Goal: Task Accomplishment & Management: Use online tool/utility

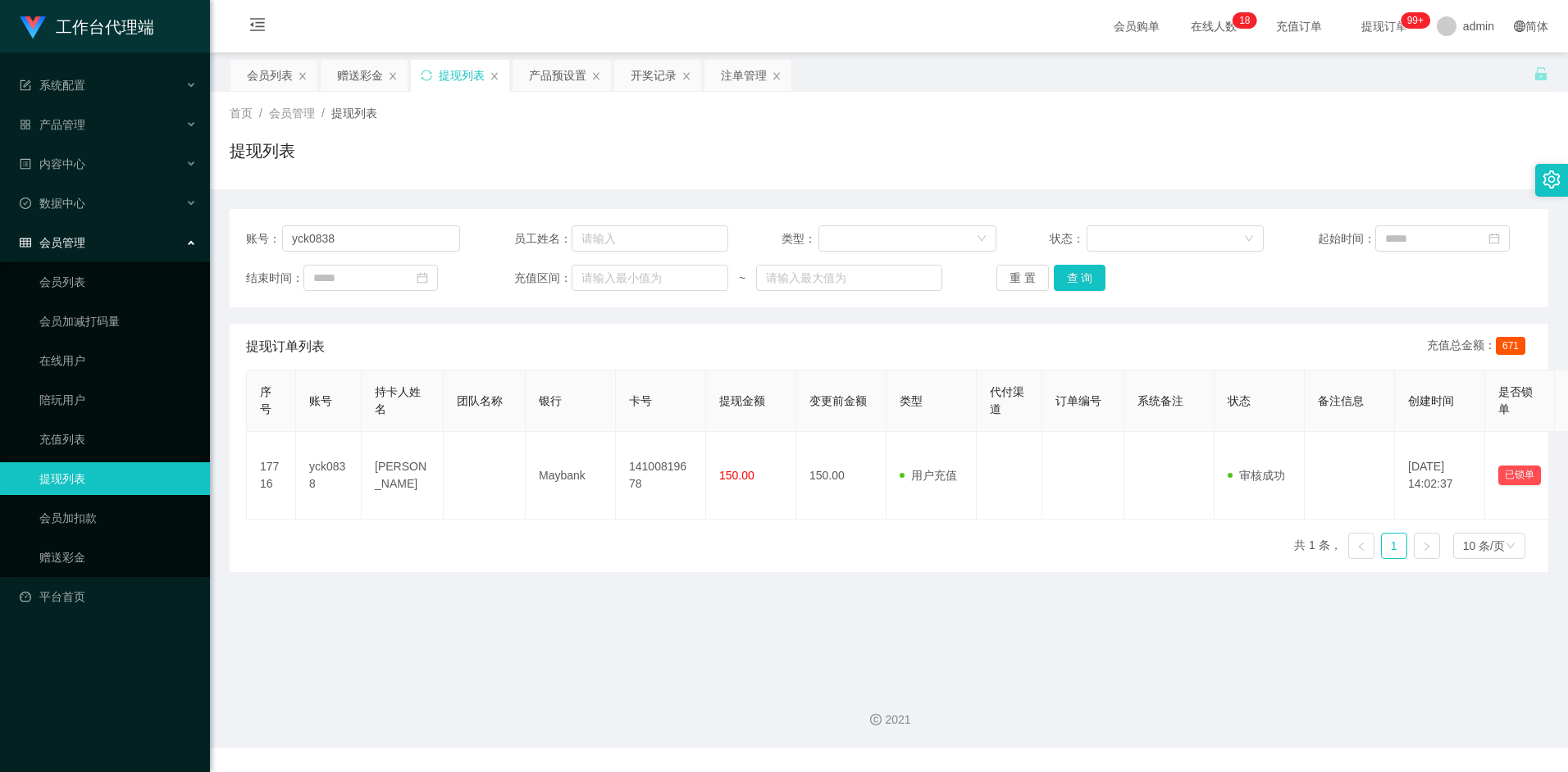
click at [370, 235] on input "yck0838" at bounding box center [371, 237] width 178 height 26
drag, startPoint x: 0, startPoint y: 0, endPoint x: 267, endPoint y: 235, distance: 355.7
click at [267, 235] on div "账号： yck0838" at bounding box center [352, 237] width 214 height 26
type input "zt7181262"
click at [270, 76] on div "会员列表" at bounding box center [270, 75] width 46 height 31
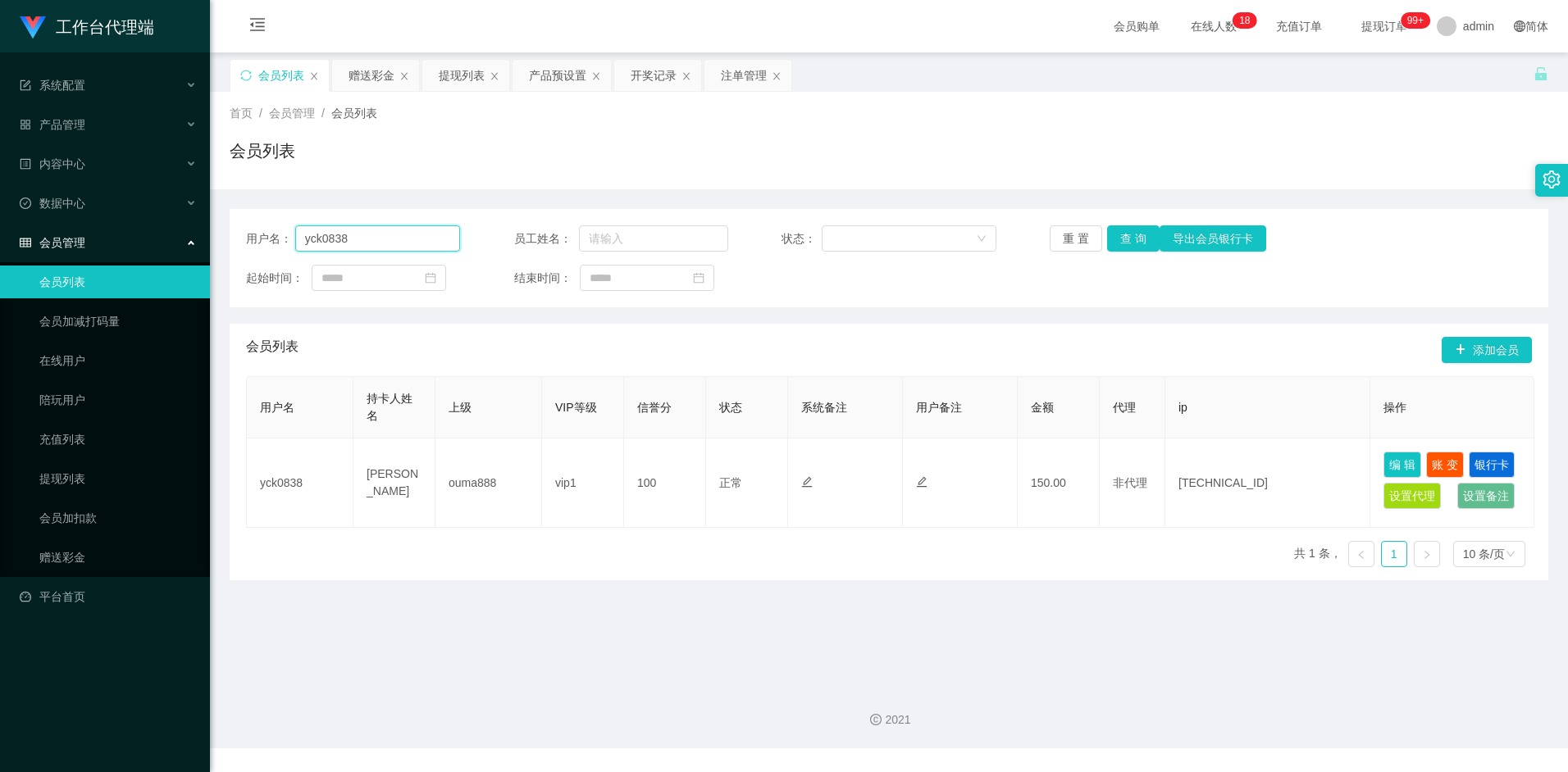
click at [374, 237] on input "yck0838" at bounding box center [378, 237] width 166 height 26
paste input "zt7181262"
type input "zt7181262"
click at [1129, 244] on button "查 询" at bounding box center [1133, 237] width 53 height 26
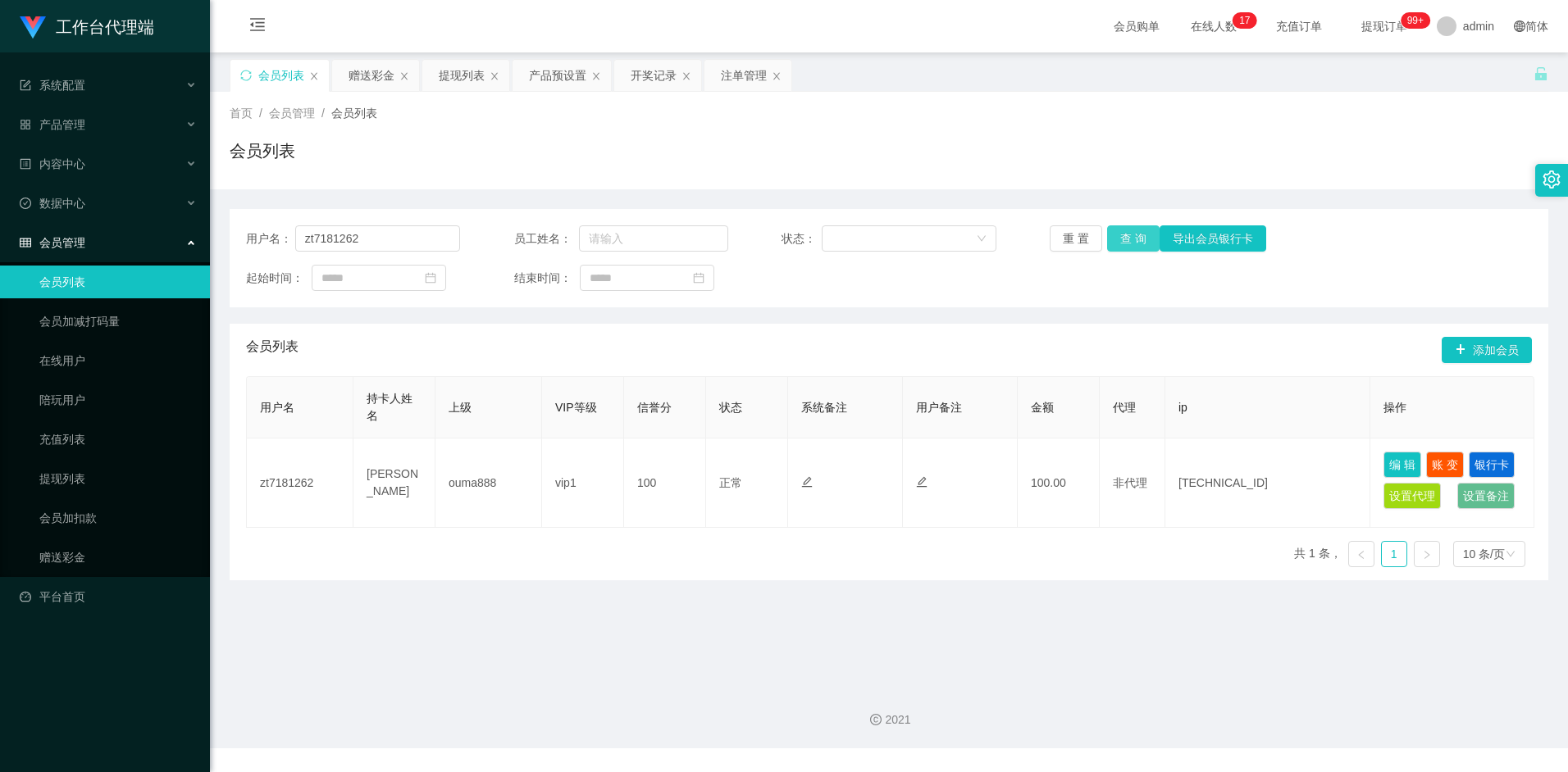
click at [1133, 237] on button "查 询" at bounding box center [1133, 237] width 53 height 26
